Goal: Transaction & Acquisition: Purchase product/service

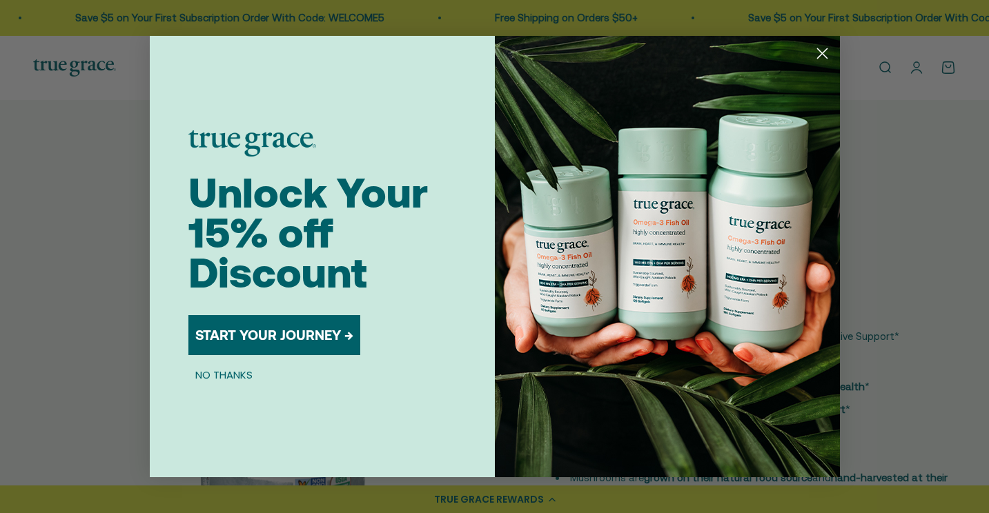
select select "3"
click at [226, 372] on button "NO THANKS" at bounding box center [223, 374] width 71 height 17
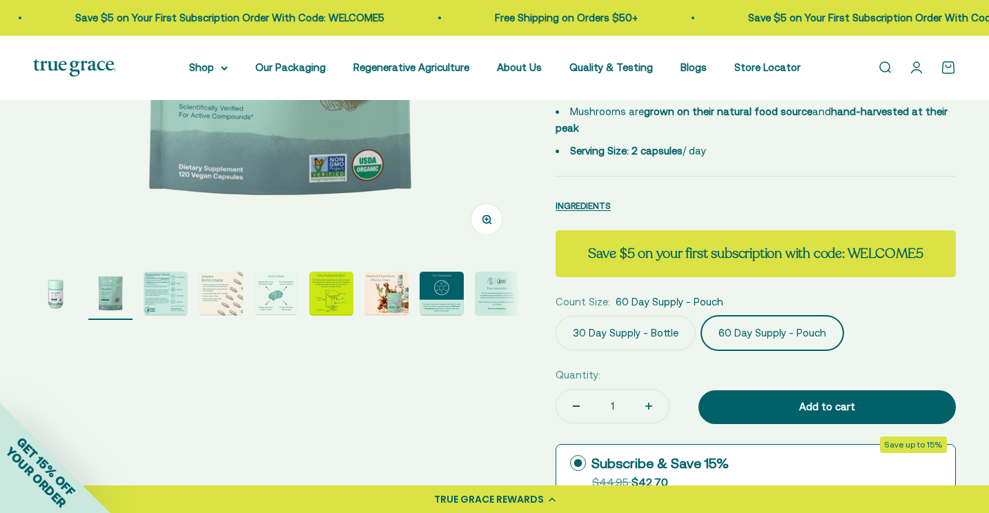
scroll to position [368, 0]
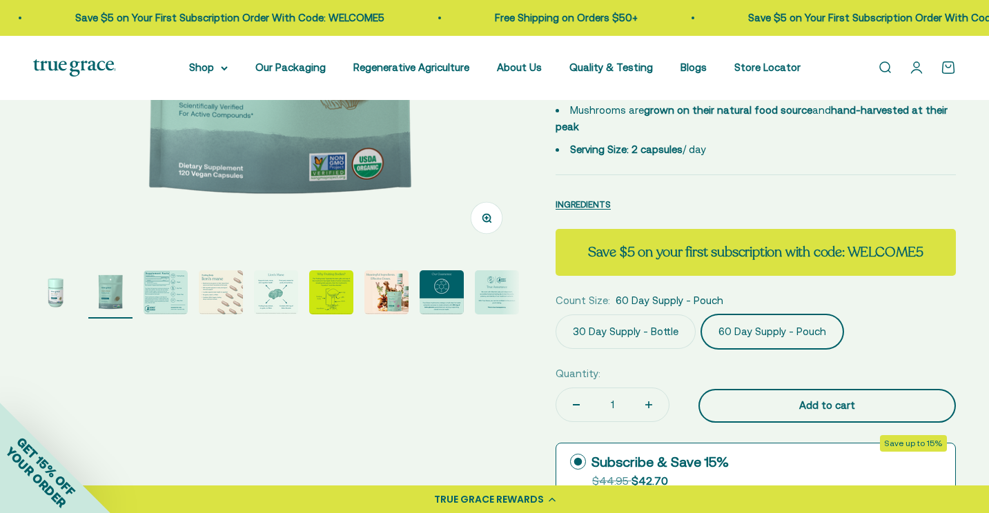
click at [779, 407] on div "Add to cart" at bounding box center [827, 406] width 202 height 17
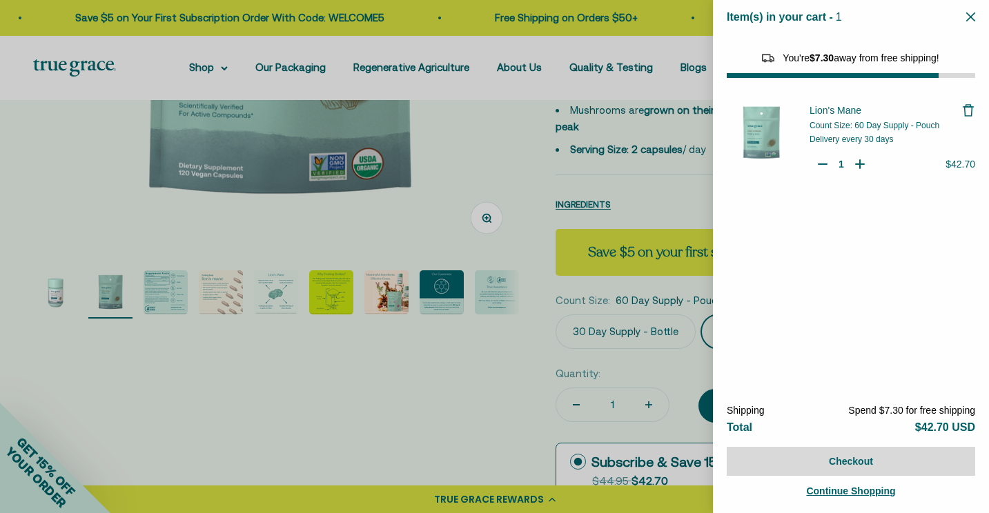
click at [204, 68] on div at bounding box center [494, 256] width 989 height 513
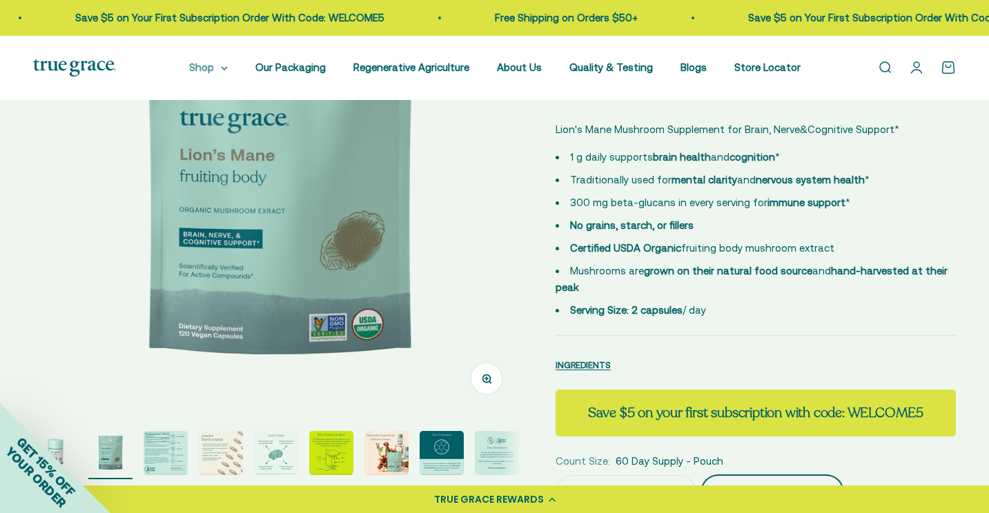
scroll to position [217, 0]
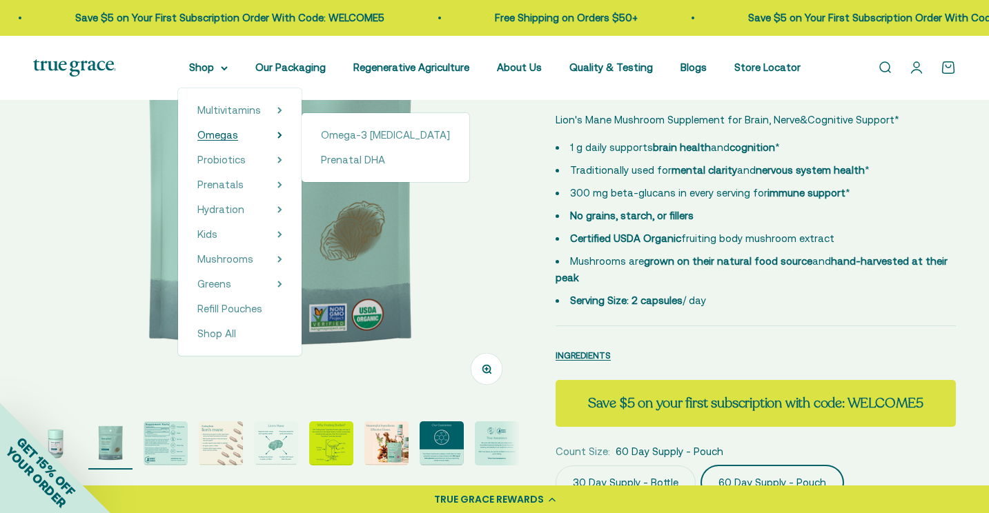
click at [204, 137] on span "Omegas" at bounding box center [217, 135] width 41 height 12
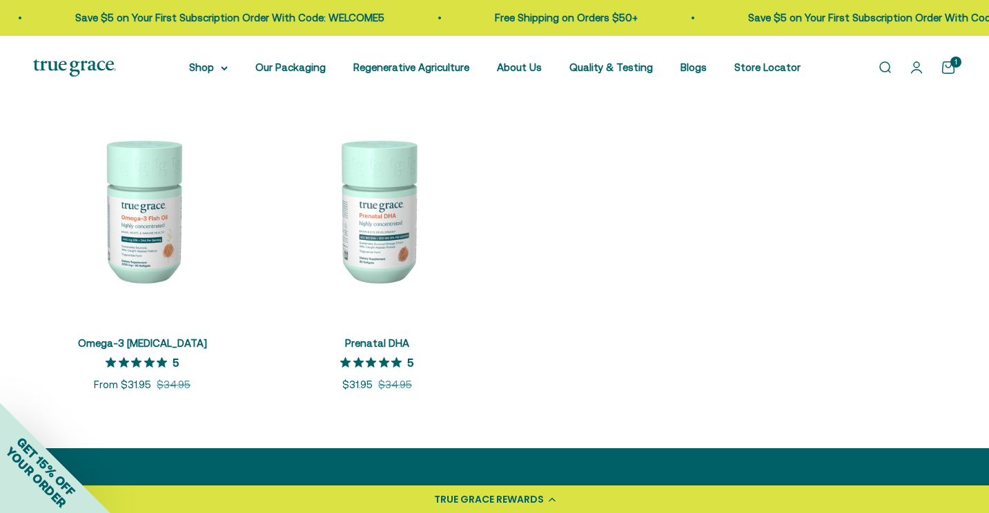
scroll to position [284, 0]
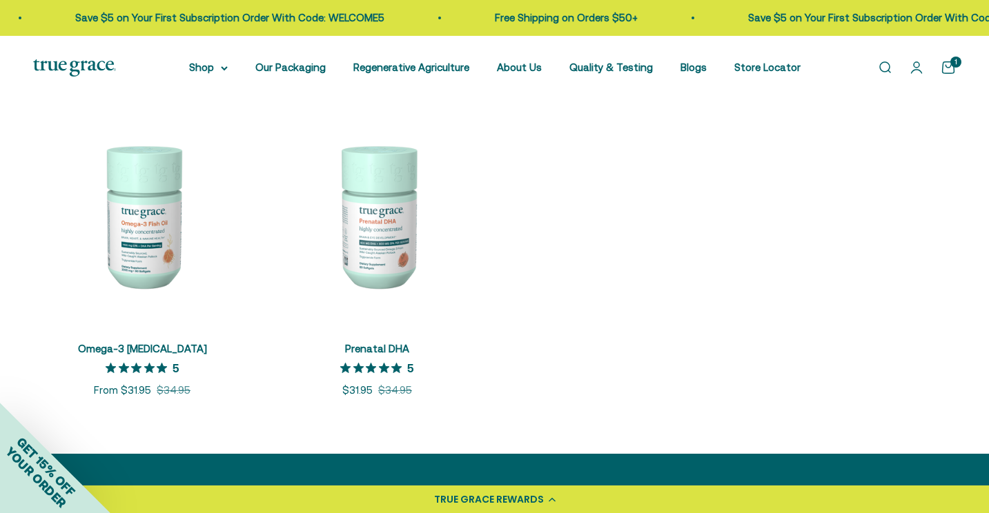
click at [157, 242] on img at bounding box center [142, 215] width 218 height 218
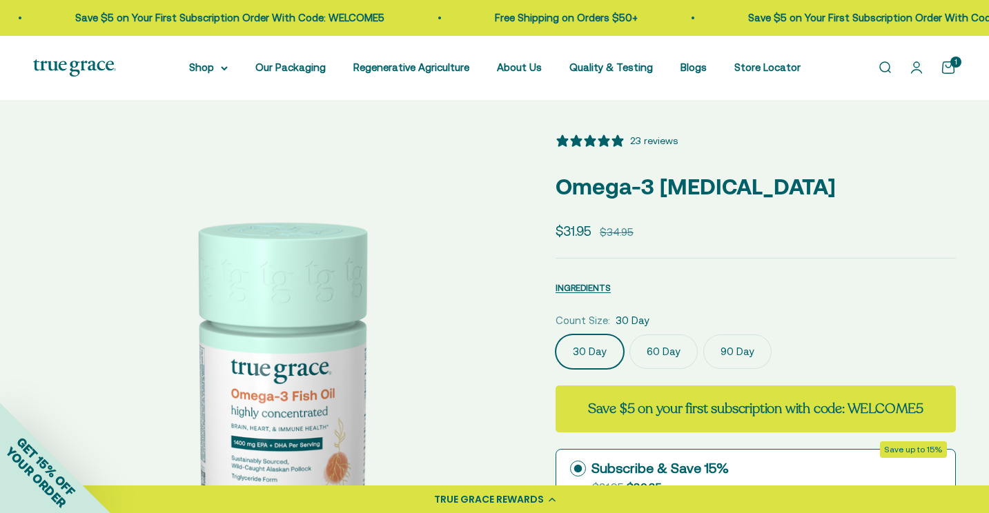
select select "3"
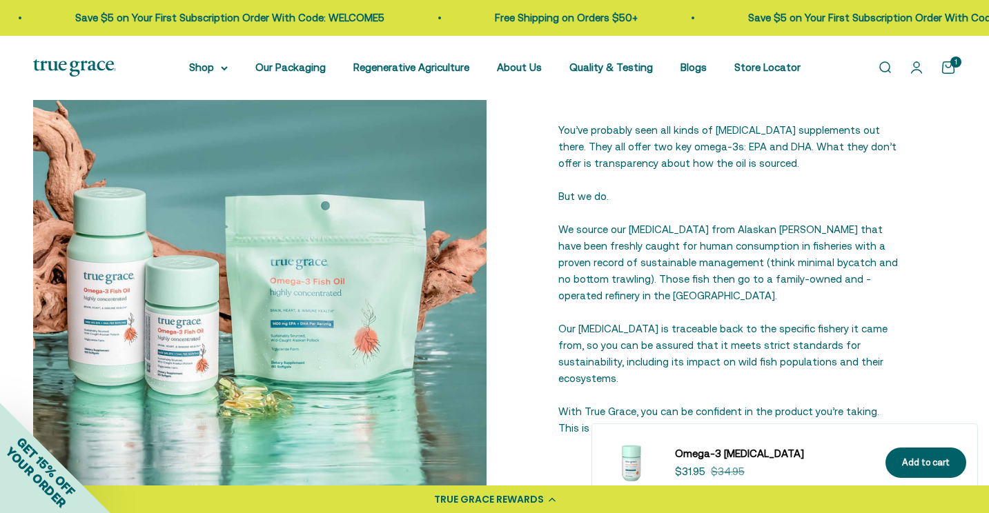
scroll to position [1632, 0]
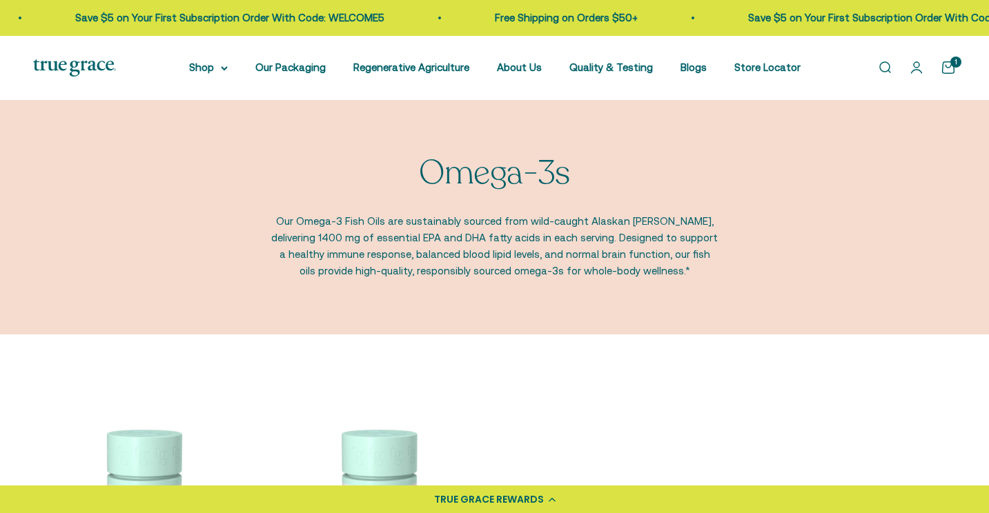
scroll to position [284, 0]
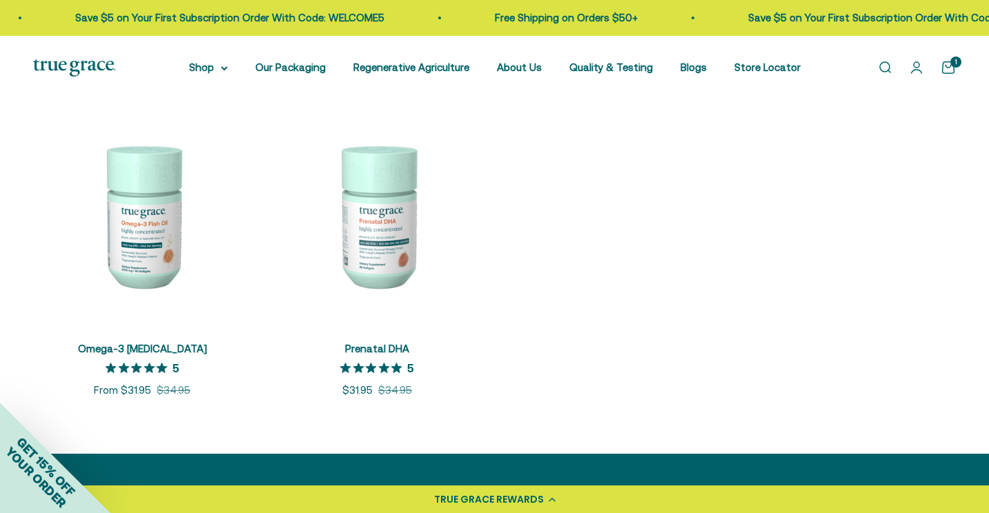
click at [148, 228] on img at bounding box center [142, 215] width 218 height 218
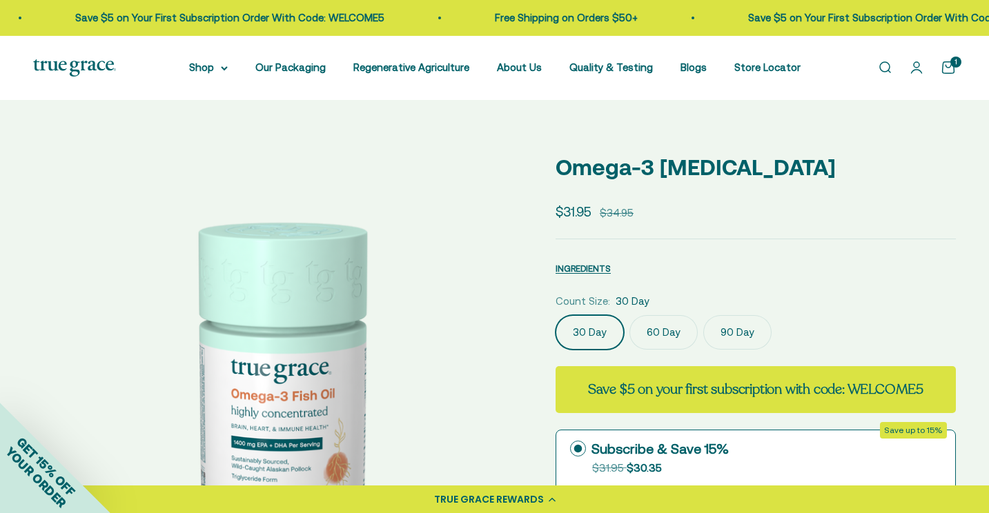
select select "3"
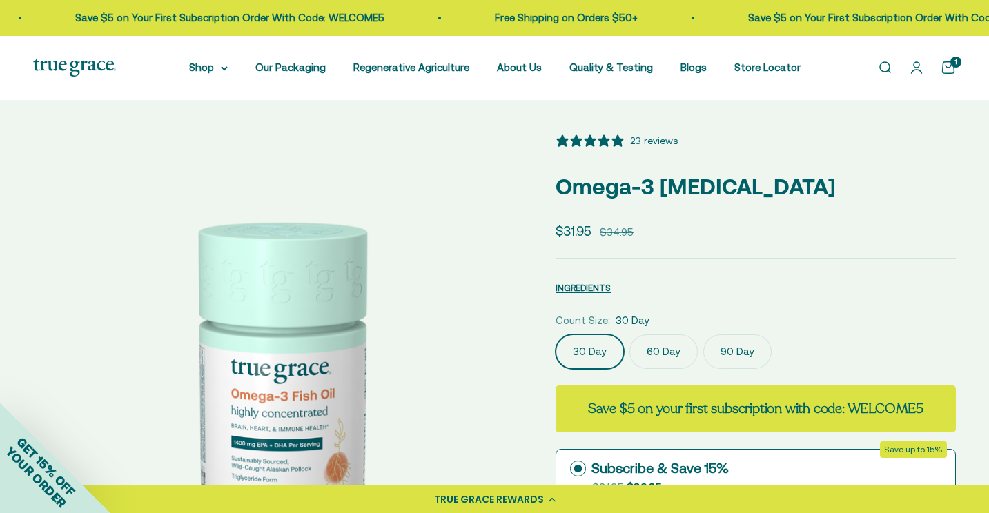
click at [678, 350] on label "60 Day" at bounding box center [663, 352] width 68 height 35
click at [556, 335] on input "60 Day" at bounding box center [555, 334] width 1 height 1
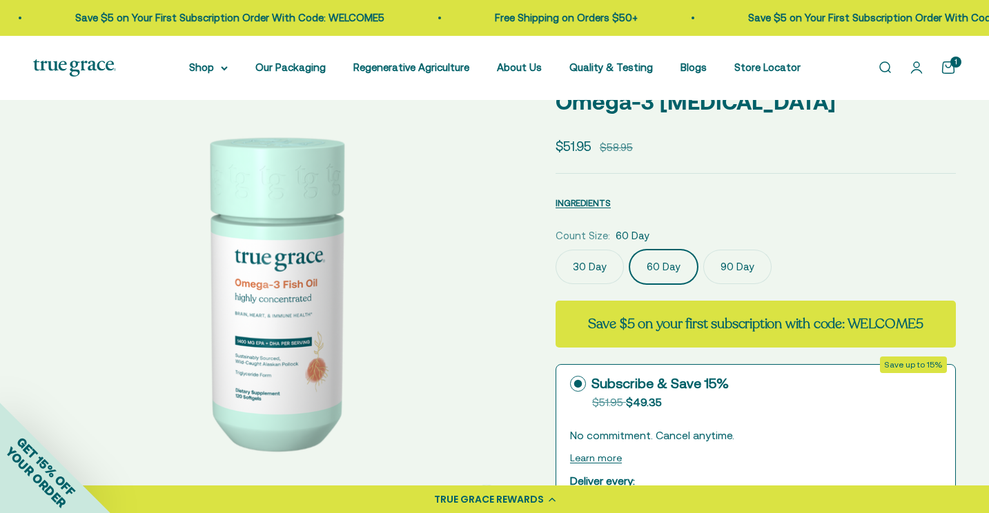
scroll to position [84, 0]
click at [585, 263] on label "30 Day" at bounding box center [590, 268] width 68 height 35
click at [556, 251] on input "30 Day" at bounding box center [555, 250] width 1 height 1
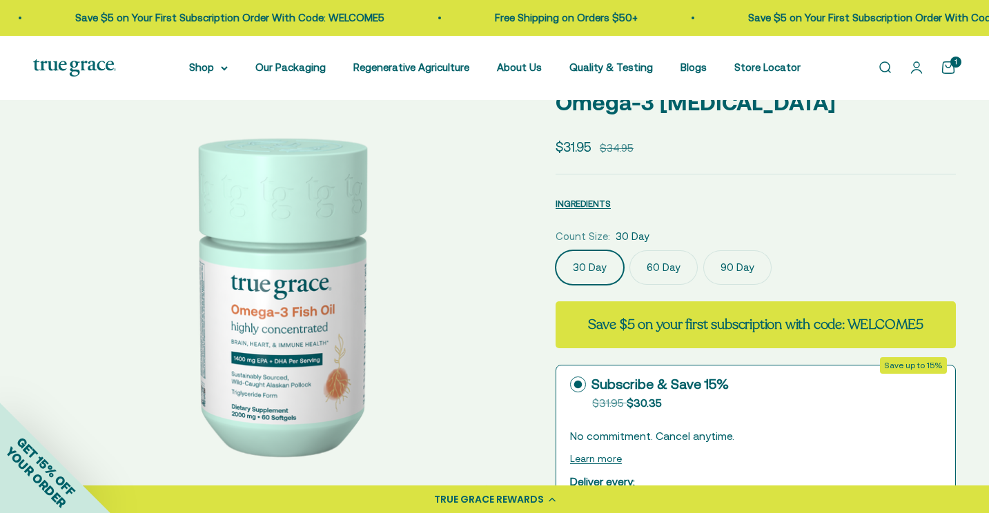
click at [654, 266] on label "60 Day" at bounding box center [663, 268] width 68 height 35
click at [556, 251] on input "60 Day" at bounding box center [555, 250] width 1 height 1
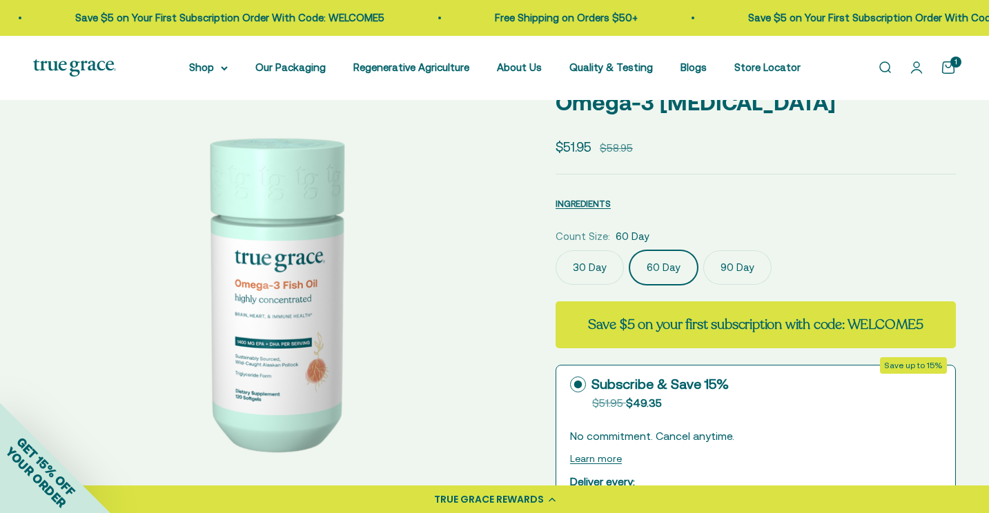
click at [727, 268] on label "90 Day" at bounding box center [737, 268] width 68 height 35
click at [556, 251] on input "90 Day" at bounding box center [555, 250] width 1 height 1
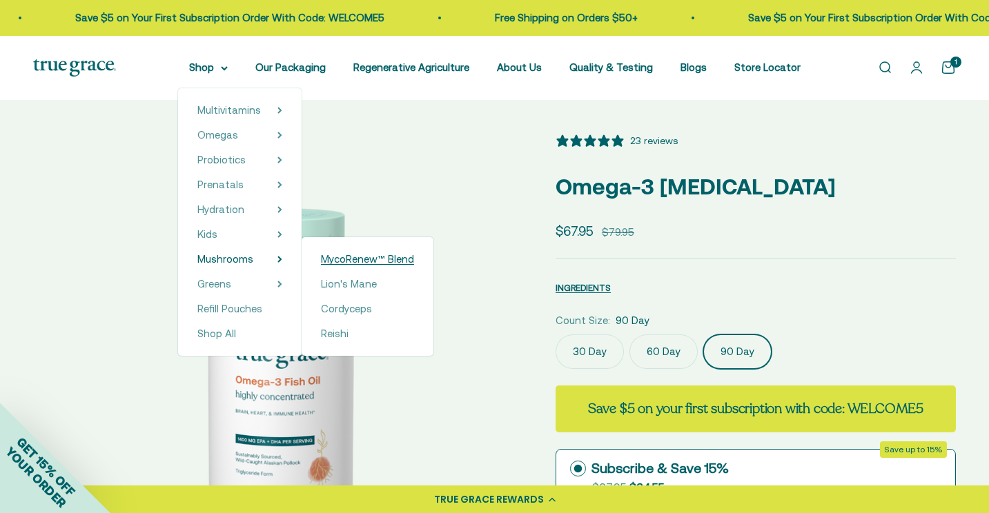
click at [336, 260] on span "MycoRenew™ Blend" at bounding box center [367, 259] width 93 height 12
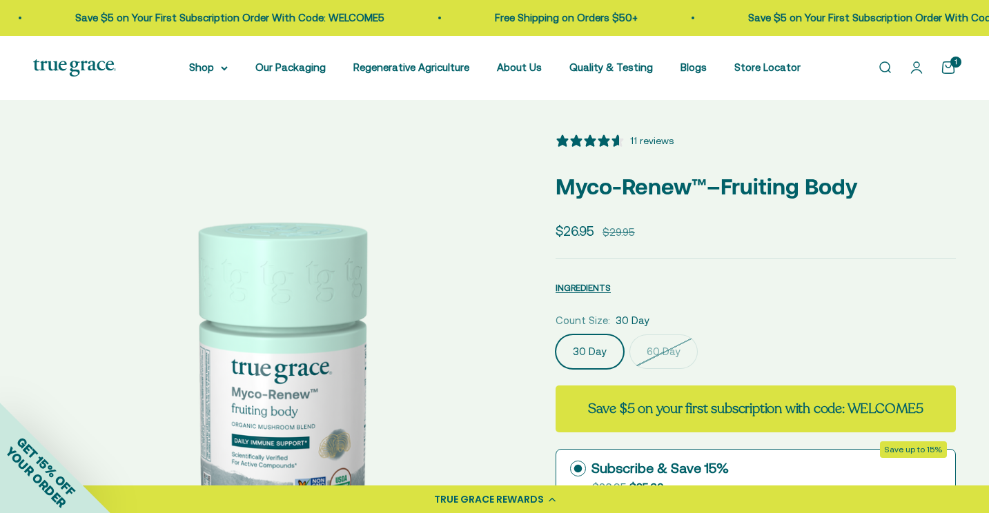
select select "3"
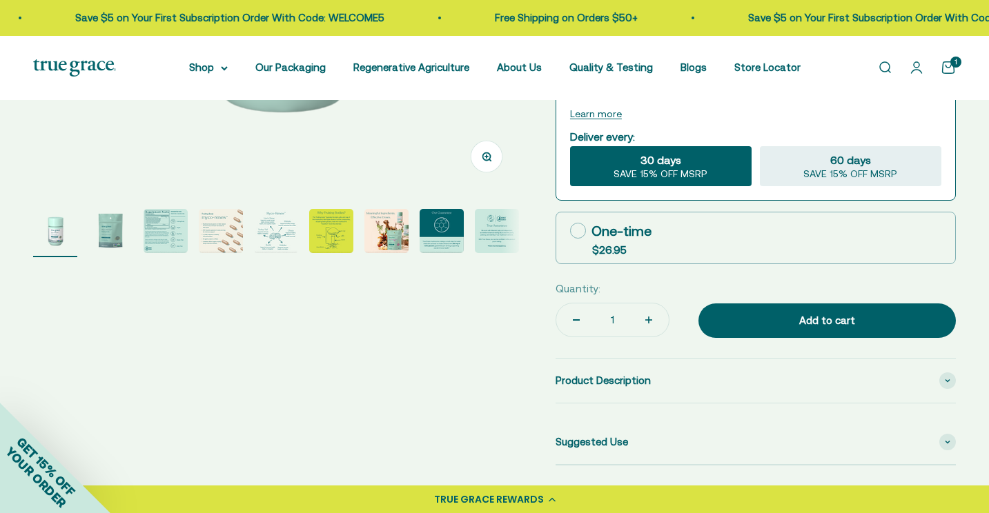
scroll to position [425, 0]
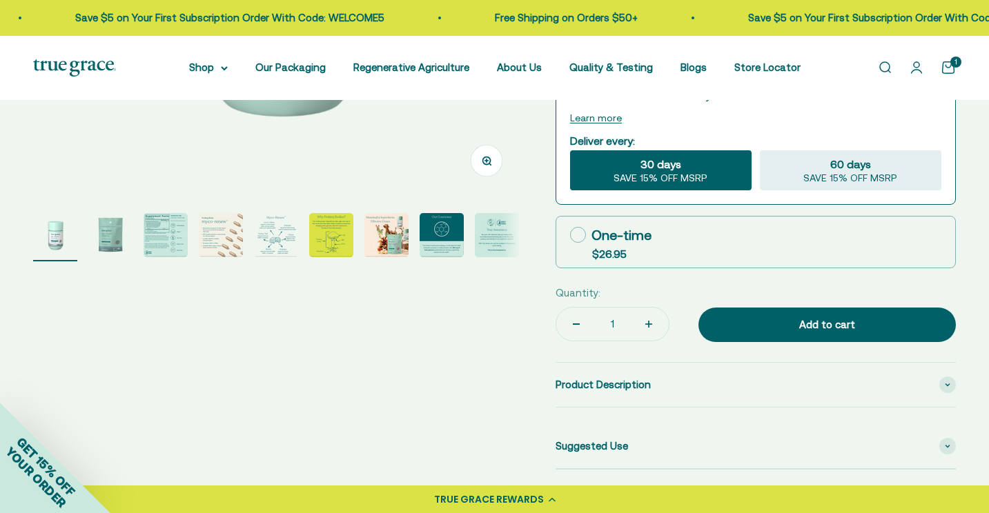
click at [168, 235] on img "Go to item 3" at bounding box center [166, 235] width 44 height 44
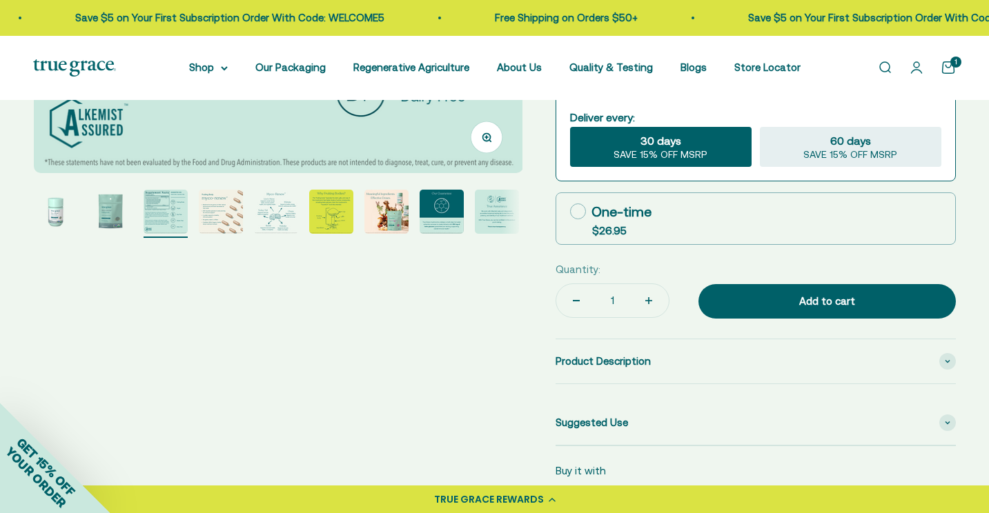
scroll to position [447, 0]
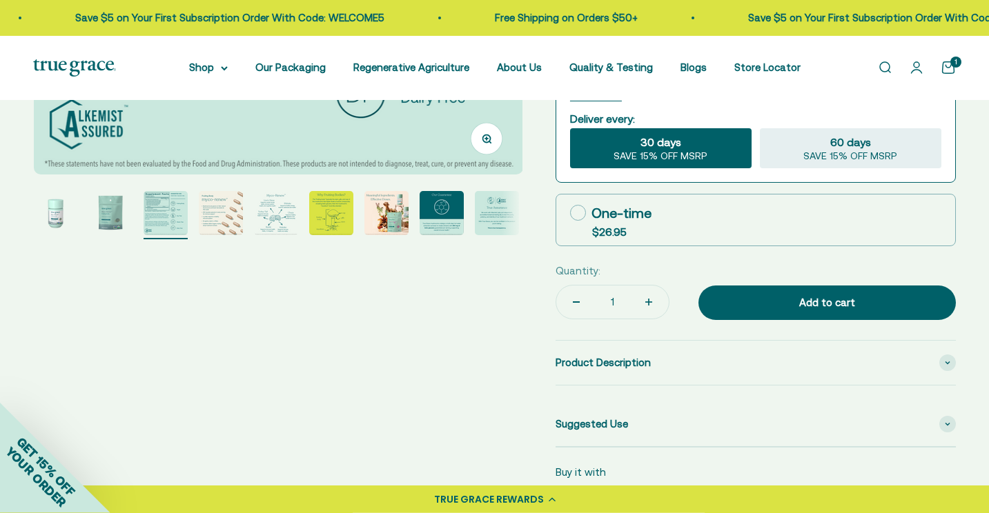
click at [278, 215] on img "Go to item 5" at bounding box center [276, 213] width 44 height 44
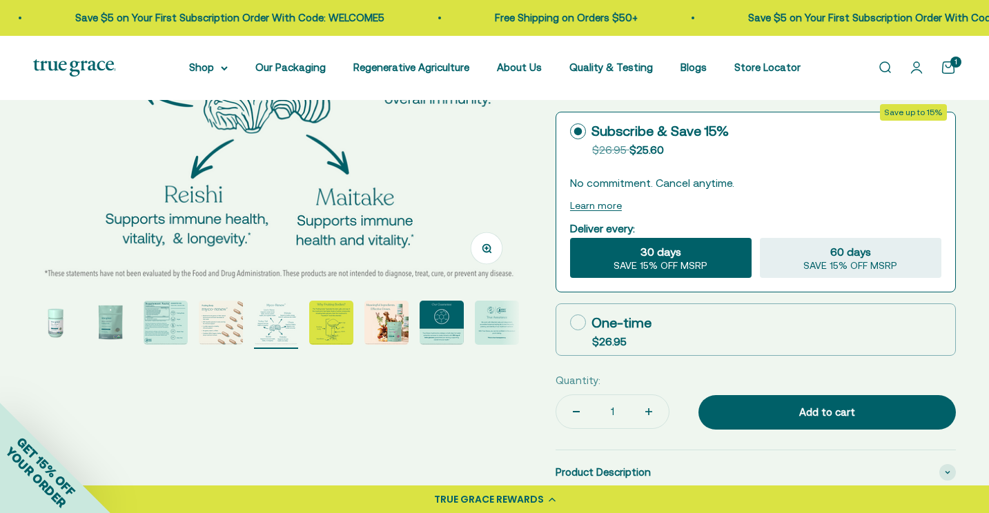
scroll to position [340, 0]
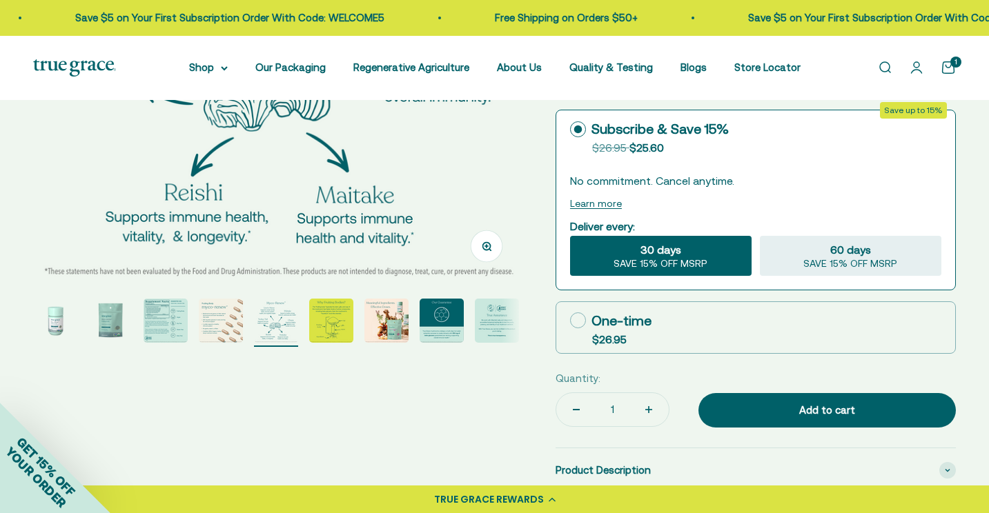
click at [337, 327] on img "Go to item 6" at bounding box center [331, 321] width 44 height 44
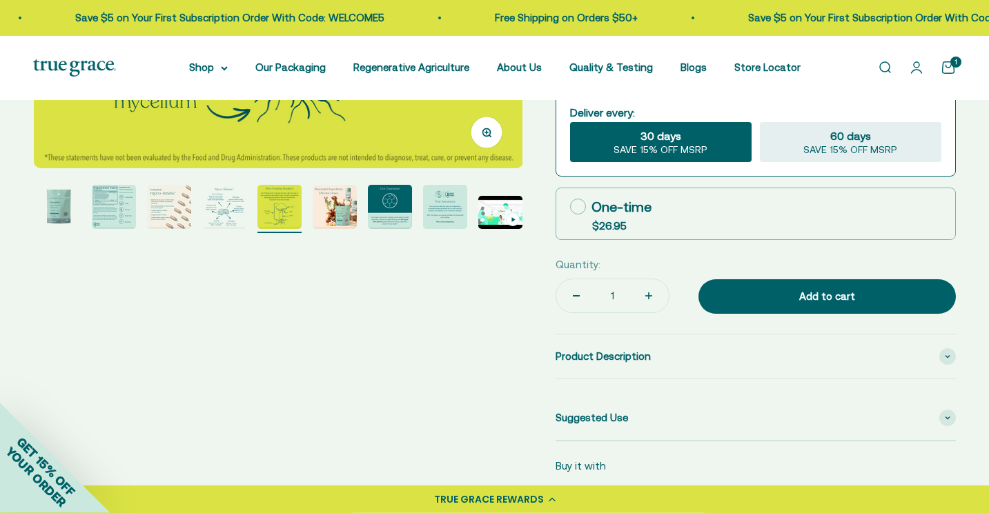
scroll to position [453, 0]
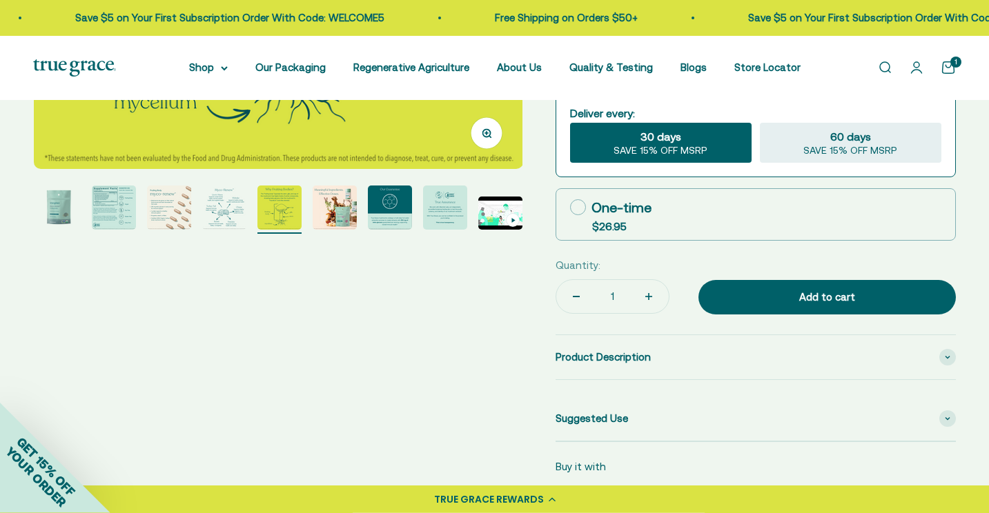
click at [387, 216] on img "Go to item 8" at bounding box center [390, 208] width 44 height 44
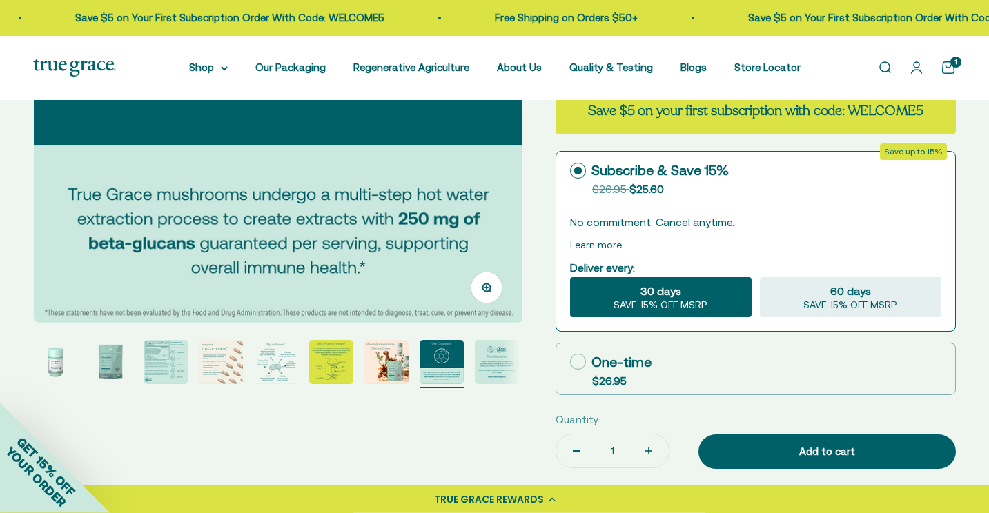
scroll to position [327, 0]
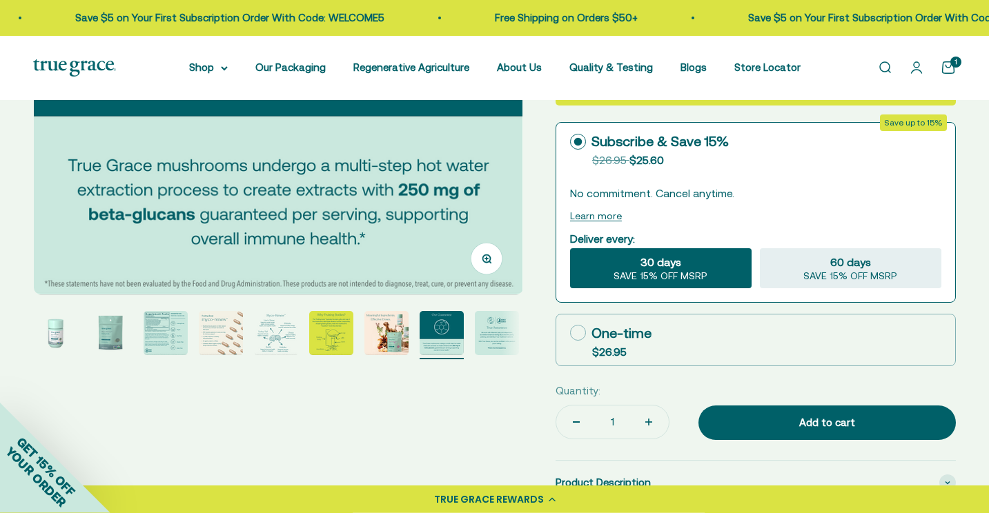
click at [157, 338] on img "Go to item 3" at bounding box center [166, 333] width 44 height 44
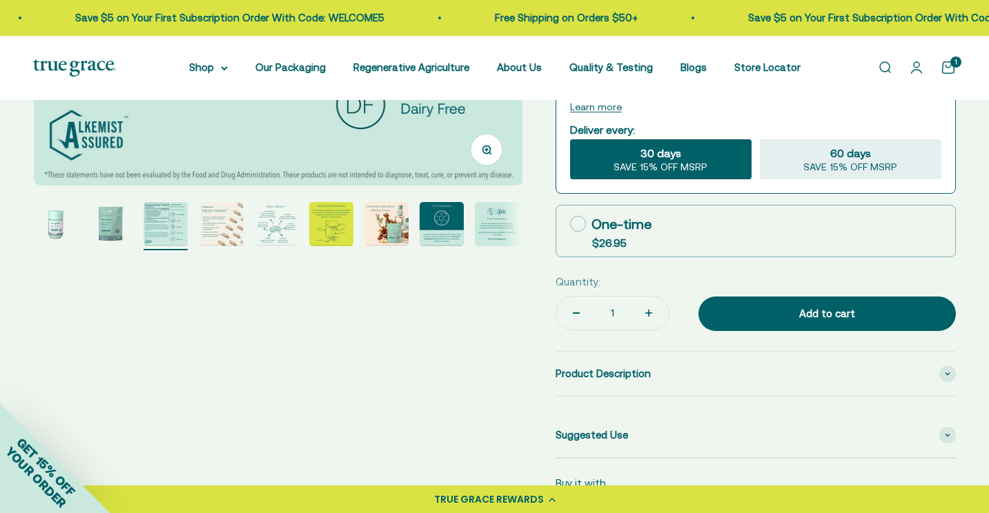
scroll to position [440, 0]
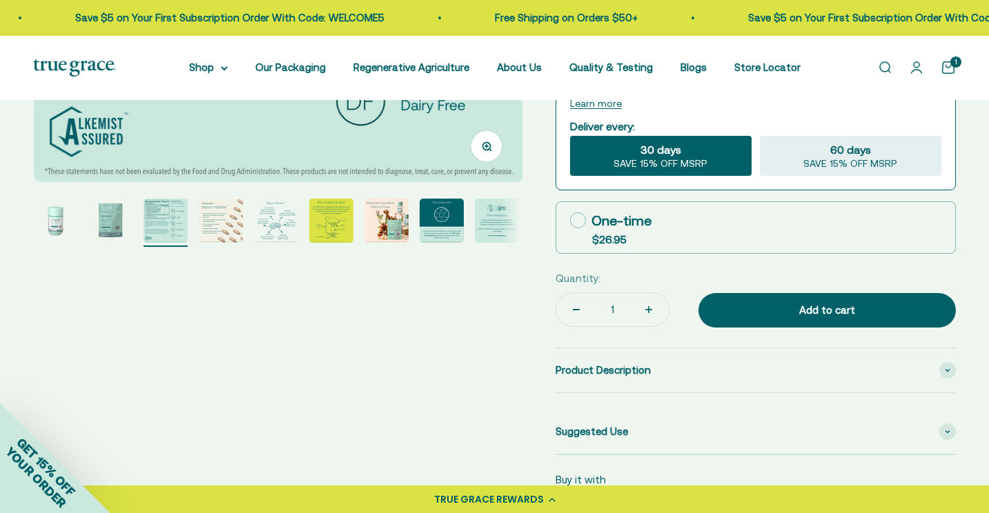
click at [278, 224] on img "Go to item 5" at bounding box center [276, 221] width 44 height 44
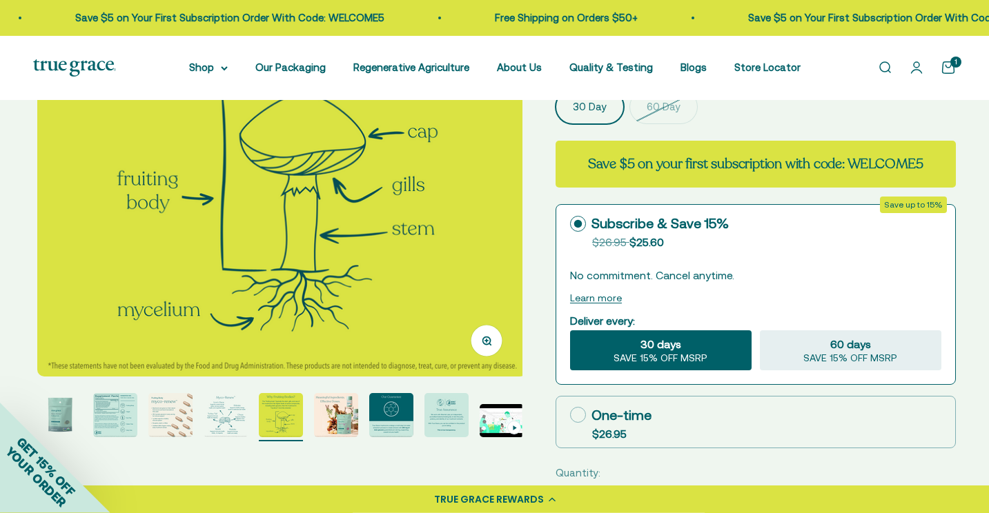
scroll to position [0, 52]
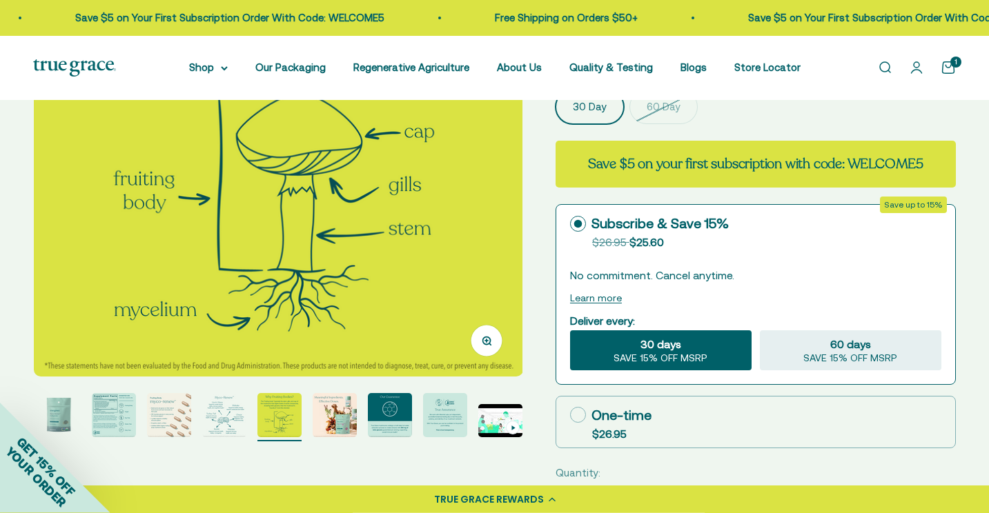
click at [72, 195] on img at bounding box center [278, 132] width 489 height 489
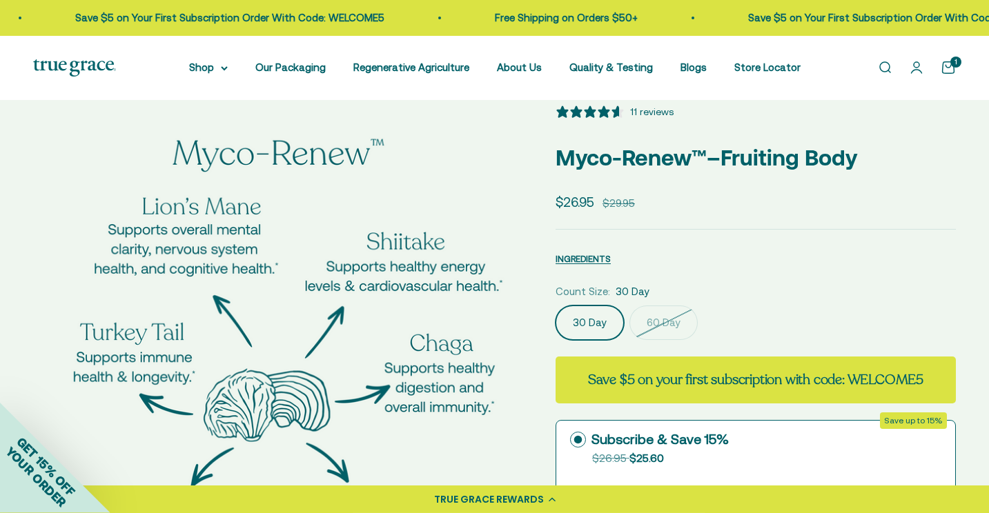
scroll to position [0, 0]
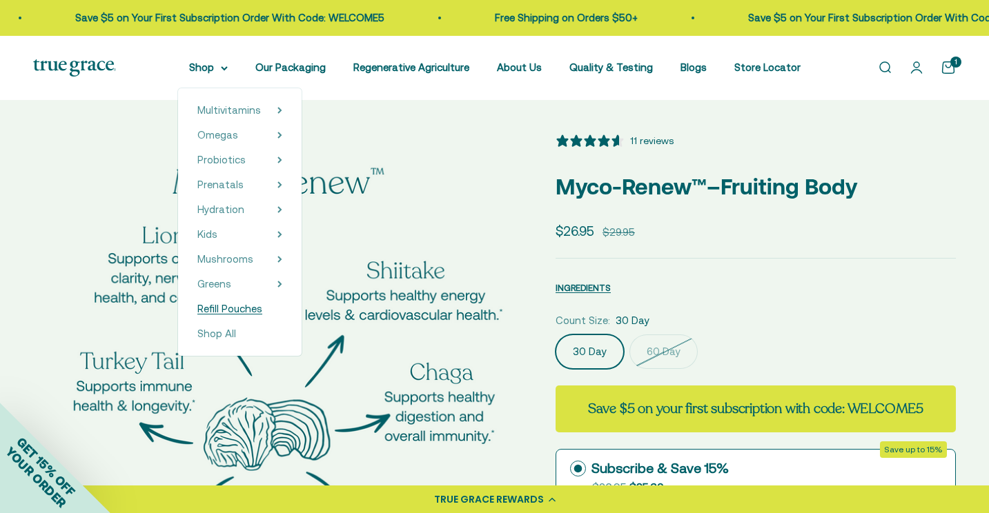
click at [226, 309] on span "Refill Pouches" at bounding box center [229, 309] width 65 height 12
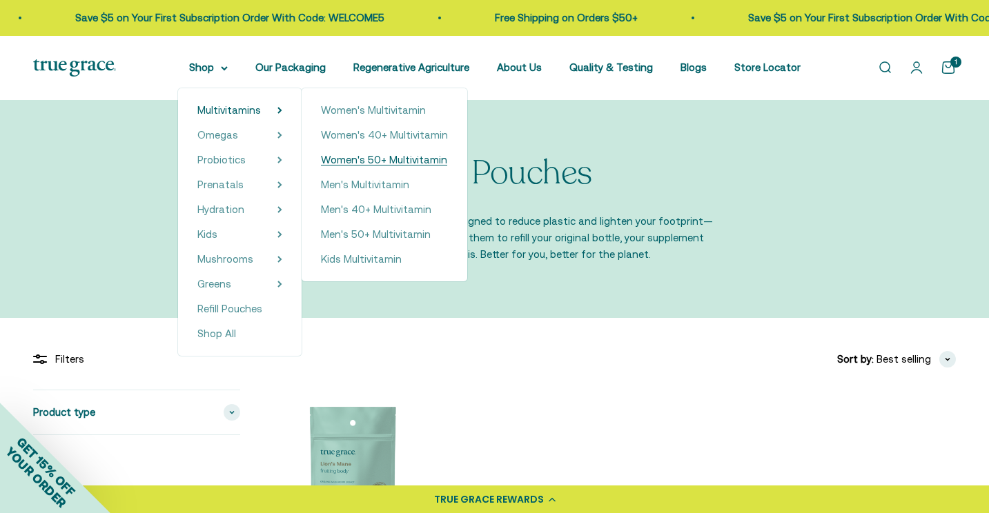
click at [347, 163] on span "Women's 50+ Multivitamin" at bounding box center [384, 160] width 126 height 12
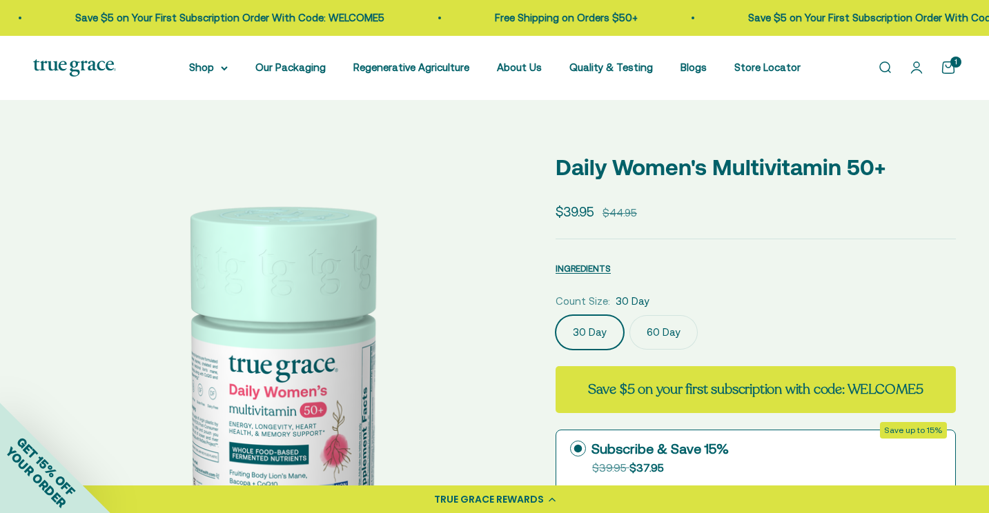
select select "3"
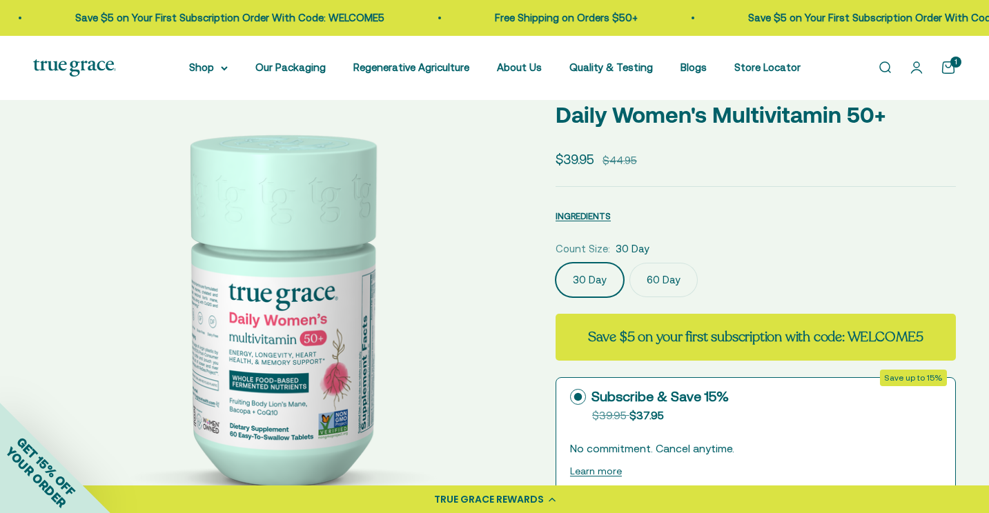
scroll to position [73, 0]
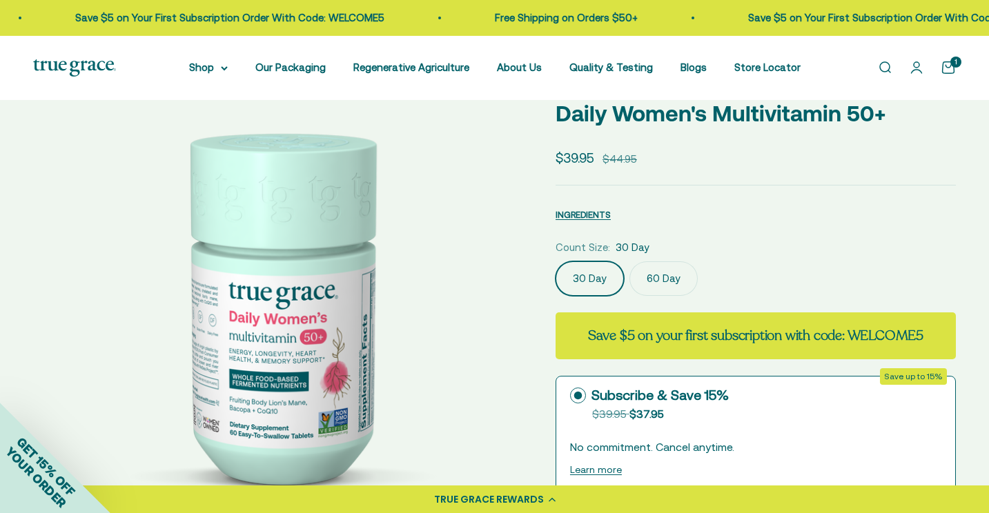
click at [669, 277] on label "60 Day" at bounding box center [663, 279] width 68 height 35
click at [556, 262] on input "60 Day" at bounding box center [555, 261] width 1 height 1
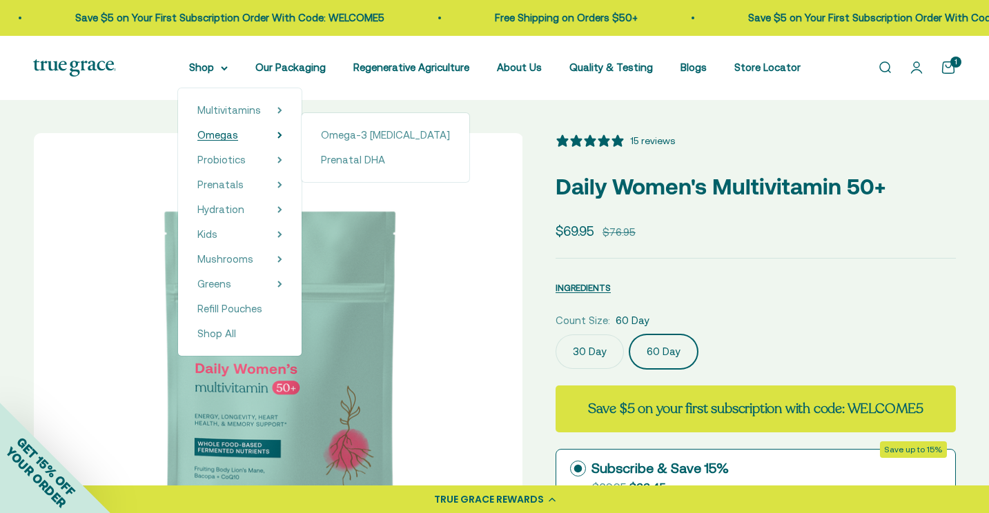
click at [214, 137] on span "Omegas" at bounding box center [217, 135] width 41 height 12
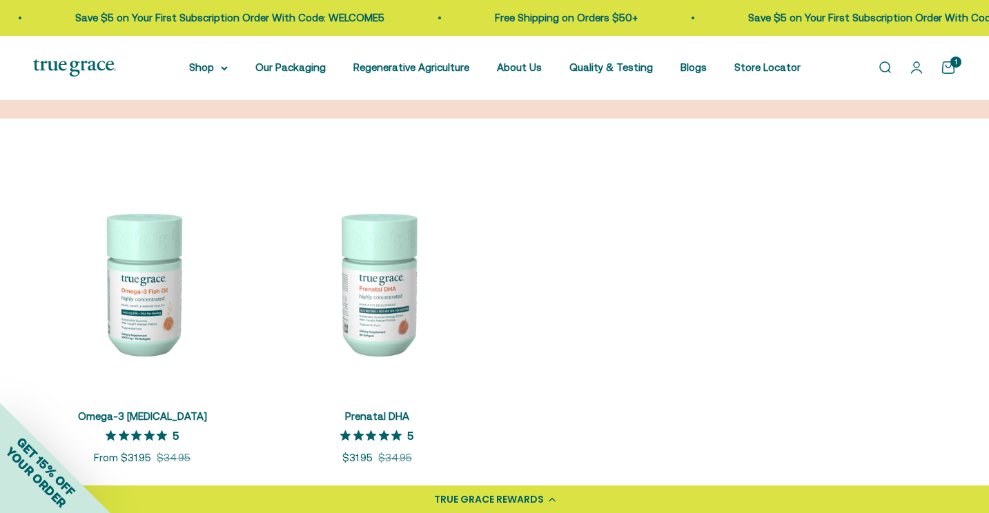
scroll to position [220, 0]
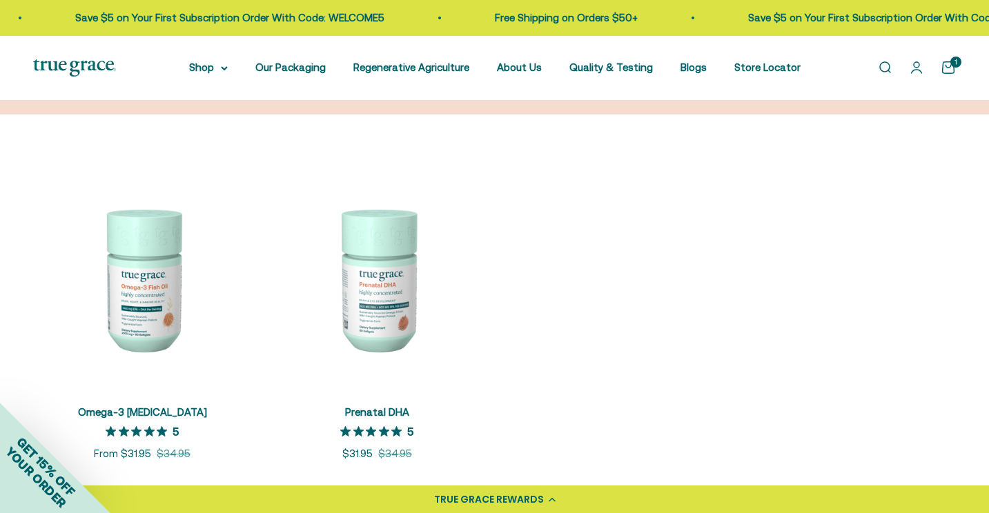
click at [154, 287] on img at bounding box center [142, 279] width 218 height 218
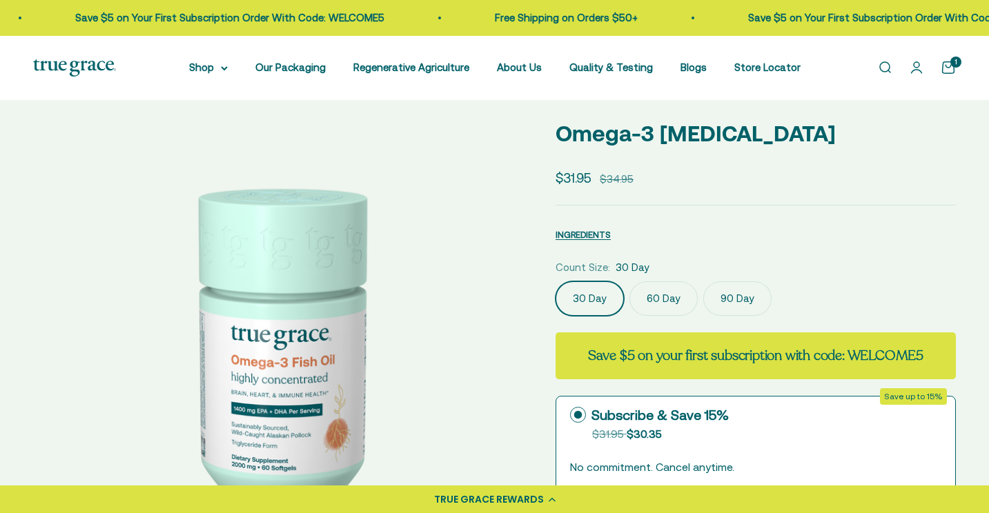
select select "3"
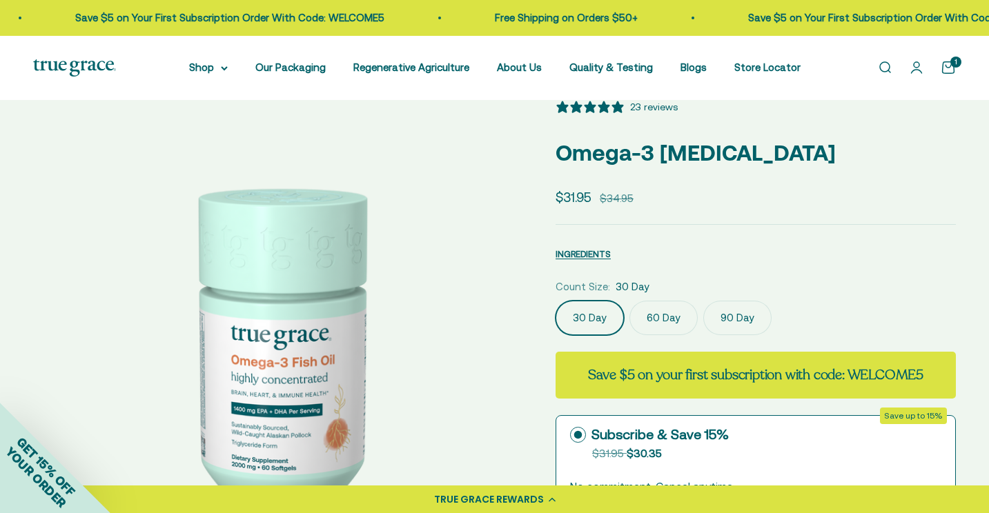
scroll to position [141, 0]
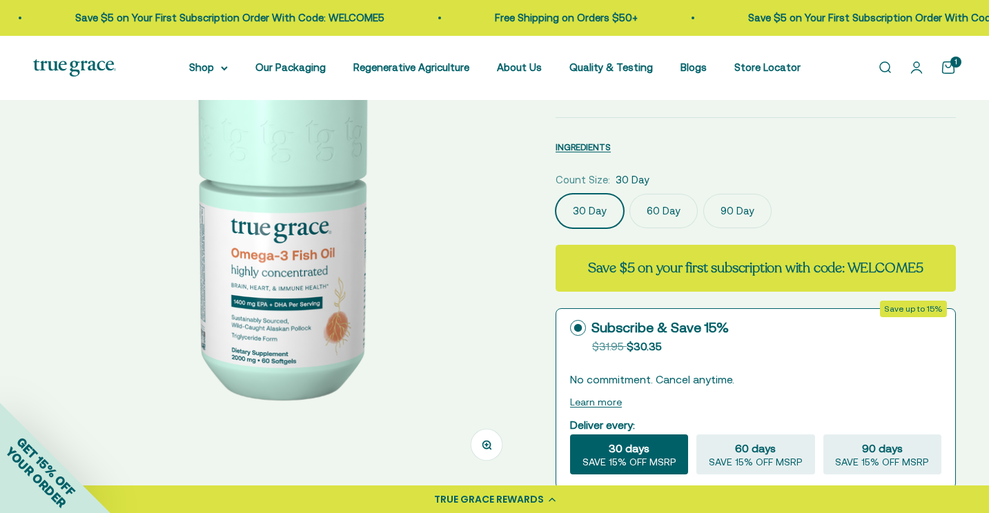
click at [732, 211] on label "90 Day" at bounding box center [737, 211] width 68 height 35
click at [556, 194] on input "90 Day" at bounding box center [555, 193] width 1 height 1
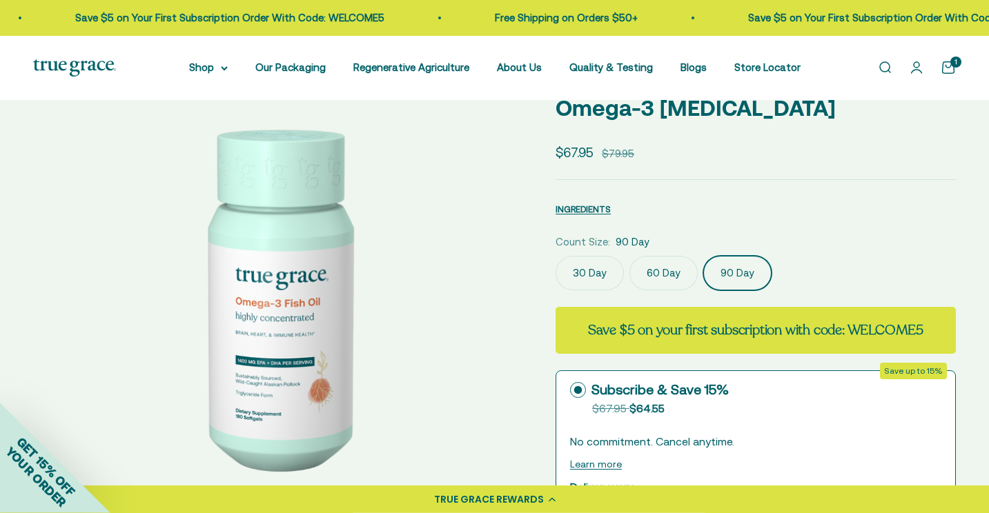
scroll to position [88, 0]
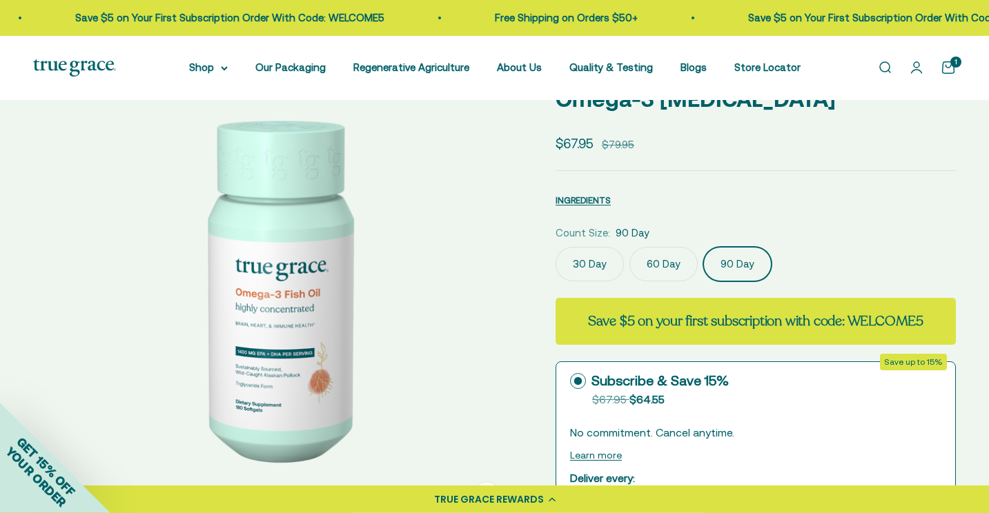
click at [654, 265] on label "60 Day" at bounding box center [663, 264] width 68 height 35
click at [556, 247] on input "60 Day" at bounding box center [555, 246] width 1 height 1
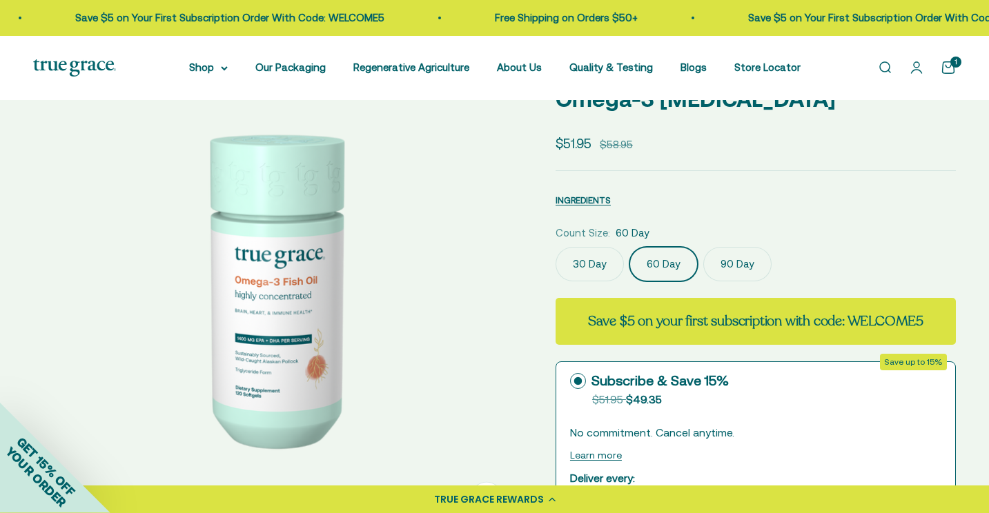
click at [594, 262] on label "30 Day" at bounding box center [590, 264] width 68 height 35
click at [556, 247] on input "30 Day" at bounding box center [555, 246] width 1 height 1
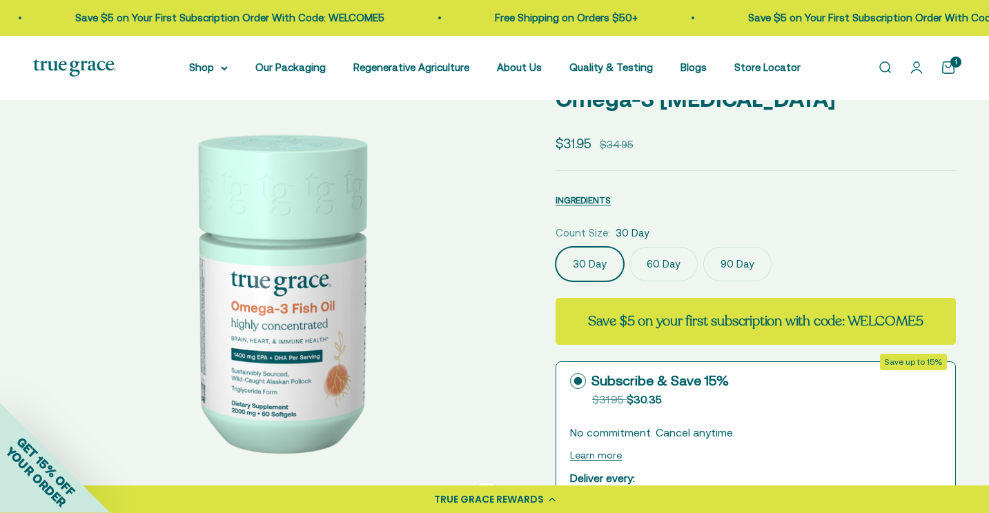
click at [668, 260] on label "60 Day" at bounding box center [663, 264] width 68 height 35
click at [556, 247] on input "60 Day" at bounding box center [555, 246] width 1 height 1
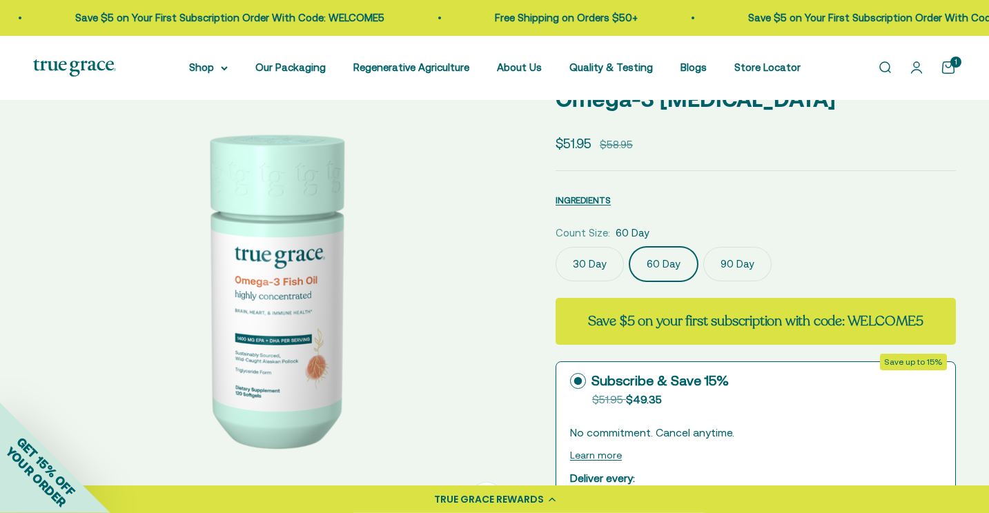
click at [730, 262] on label "90 Day" at bounding box center [737, 264] width 68 height 35
click at [556, 247] on input "90 Day" at bounding box center [555, 246] width 1 height 1
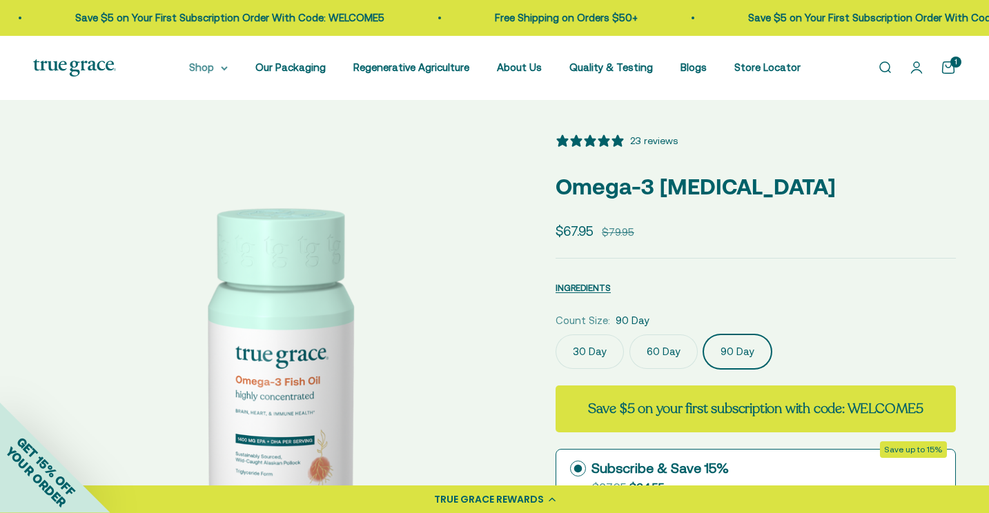
click at [202, 67] on summary "Shop" at bounding box center [208, 67] width 39 height 17
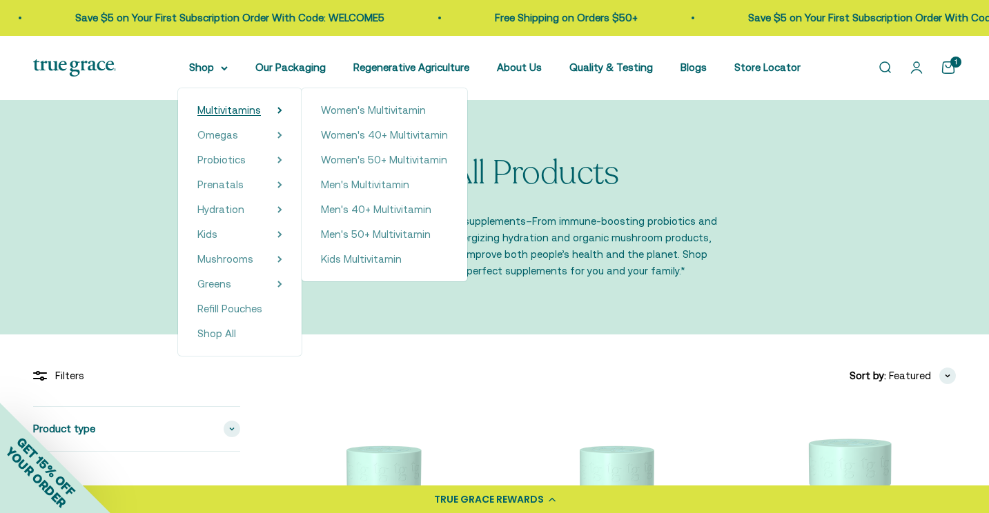
click at [215, 111] on span "Multivitamins" at bounding box center [228, 110] width 63 height 12
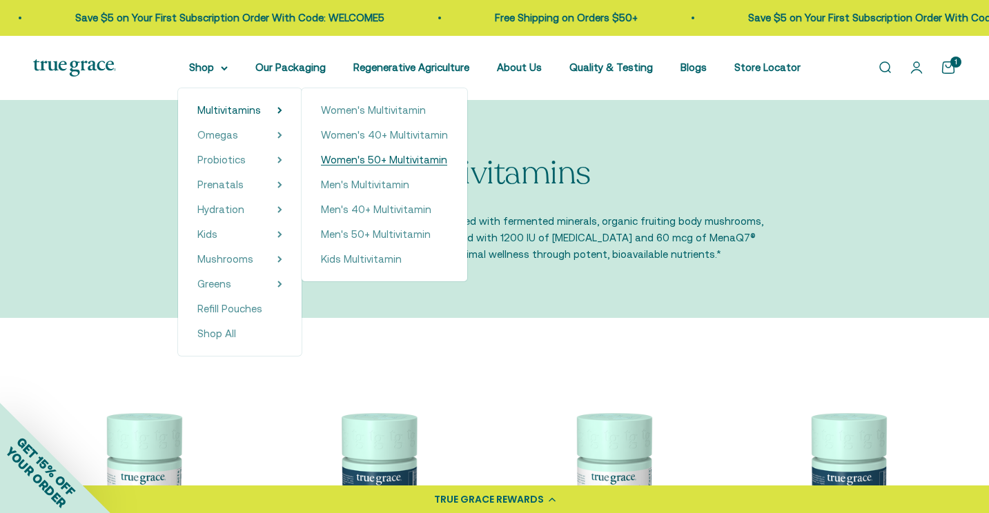
click at [366, 162] on span "Women's 50+ Multivitamin" at bounding box center [384, 160] width 126 height 12
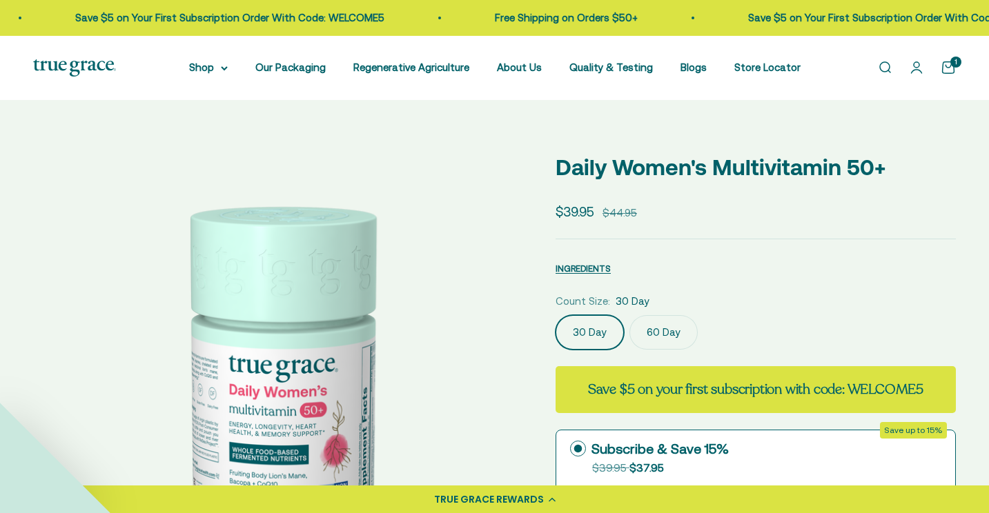
select select "3"
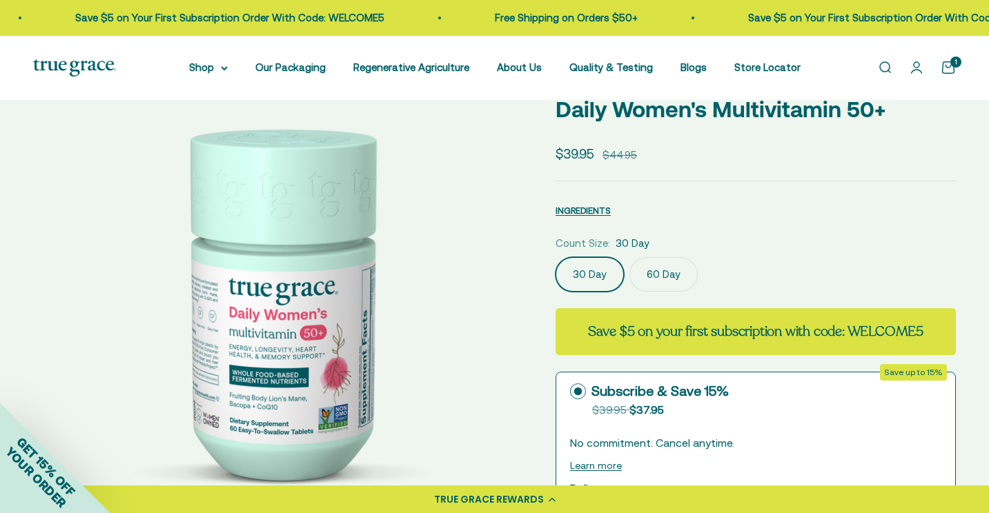
scroll to position [81, 0]
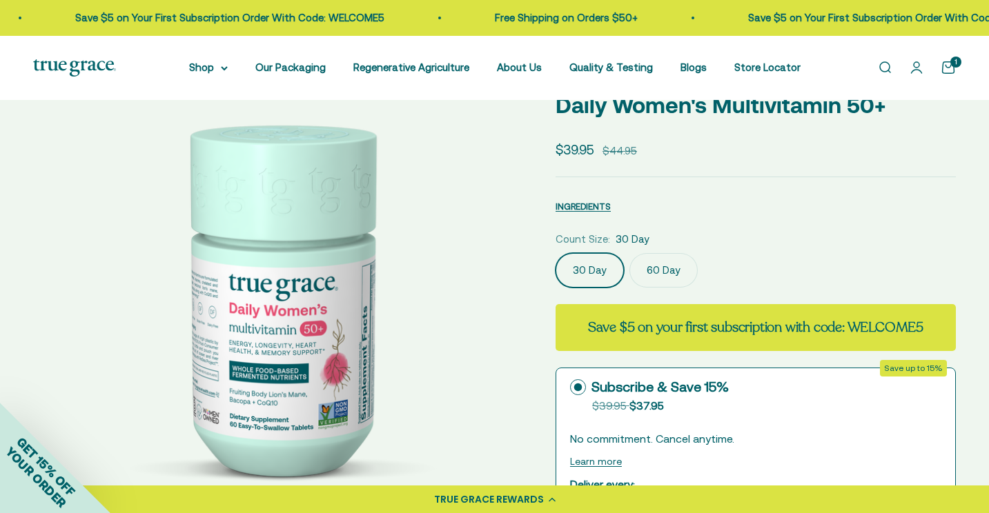
click at [671, 268] on label "60 Day" at bounding box center [663, 270] width 68 height 35
click at [556, 253] on input "60 Day" at bounding box center [555, 253] width 1 height 1
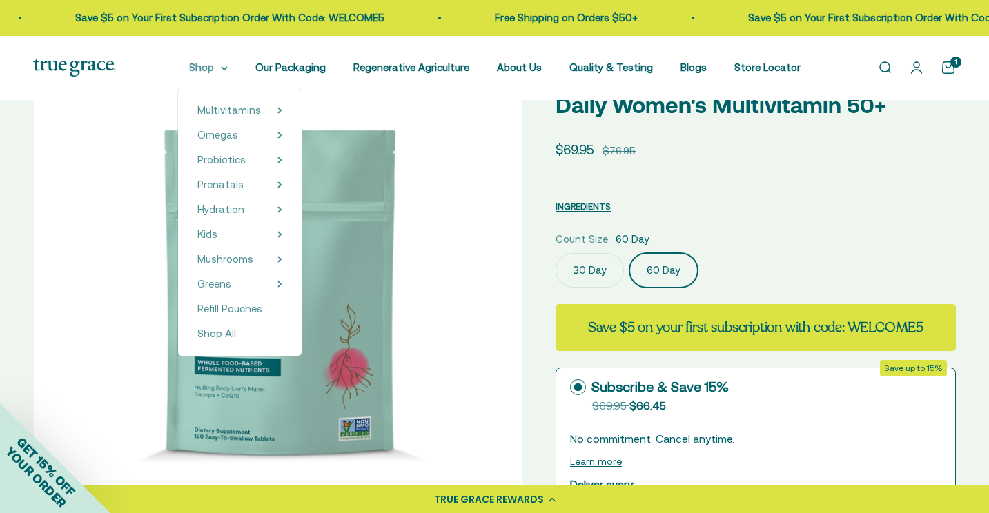
scroll to position [12, 0]
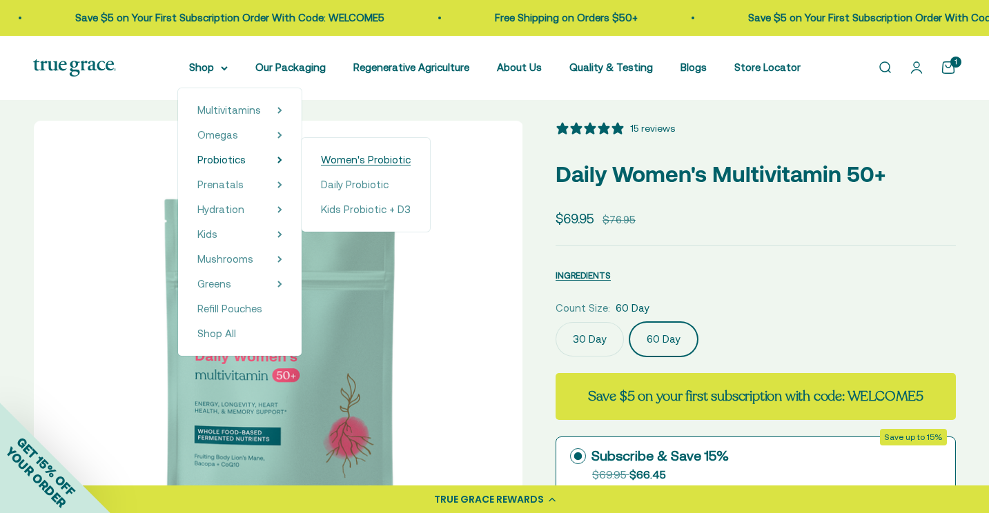
click at [329, 162] on span "Women's Probiotic" at bounding box center [366, 160] width 90 height 12
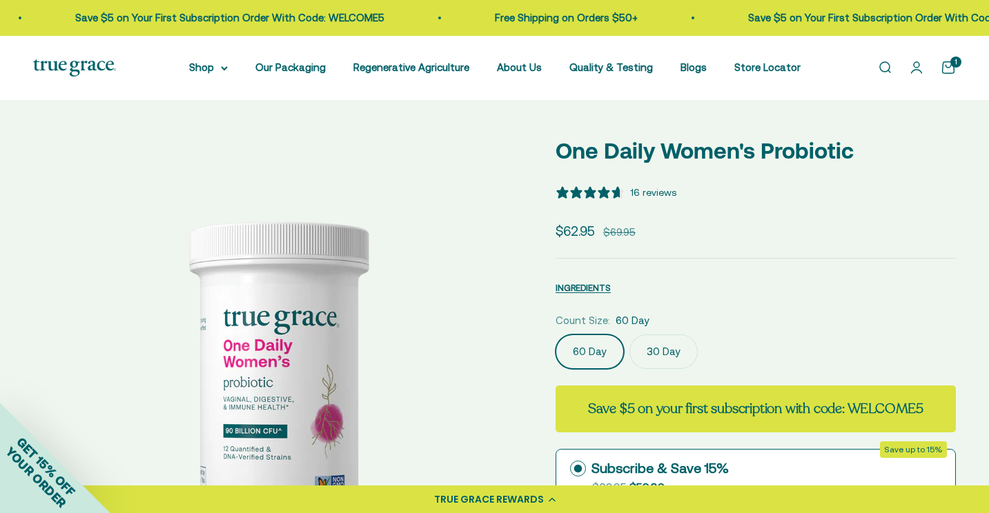
select select "3"
click at [950, 68] on link "Open cart 1" at bounding box center [948, 67] width 15 height 15
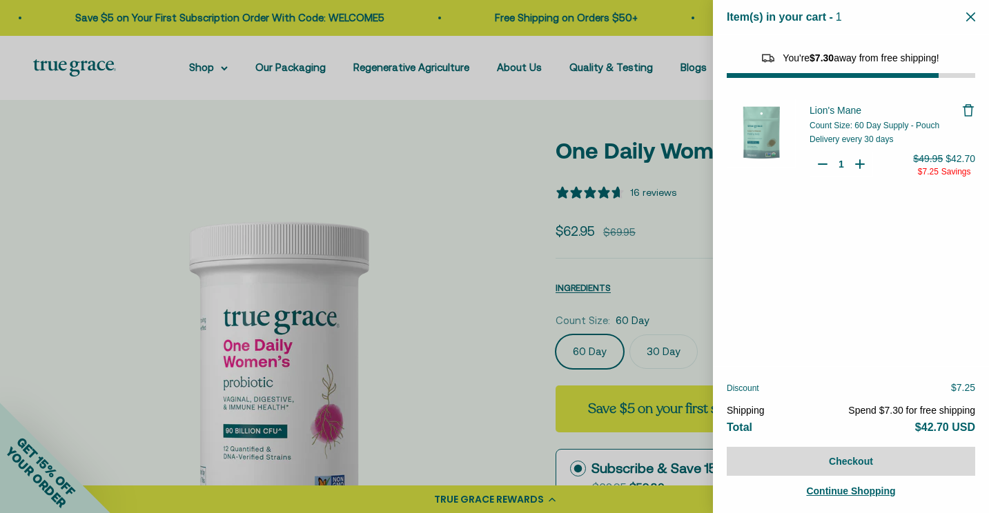
select select "42422671343830"
select select "42422728065238"
